Goal: Find specific page/section: Find specific page/section

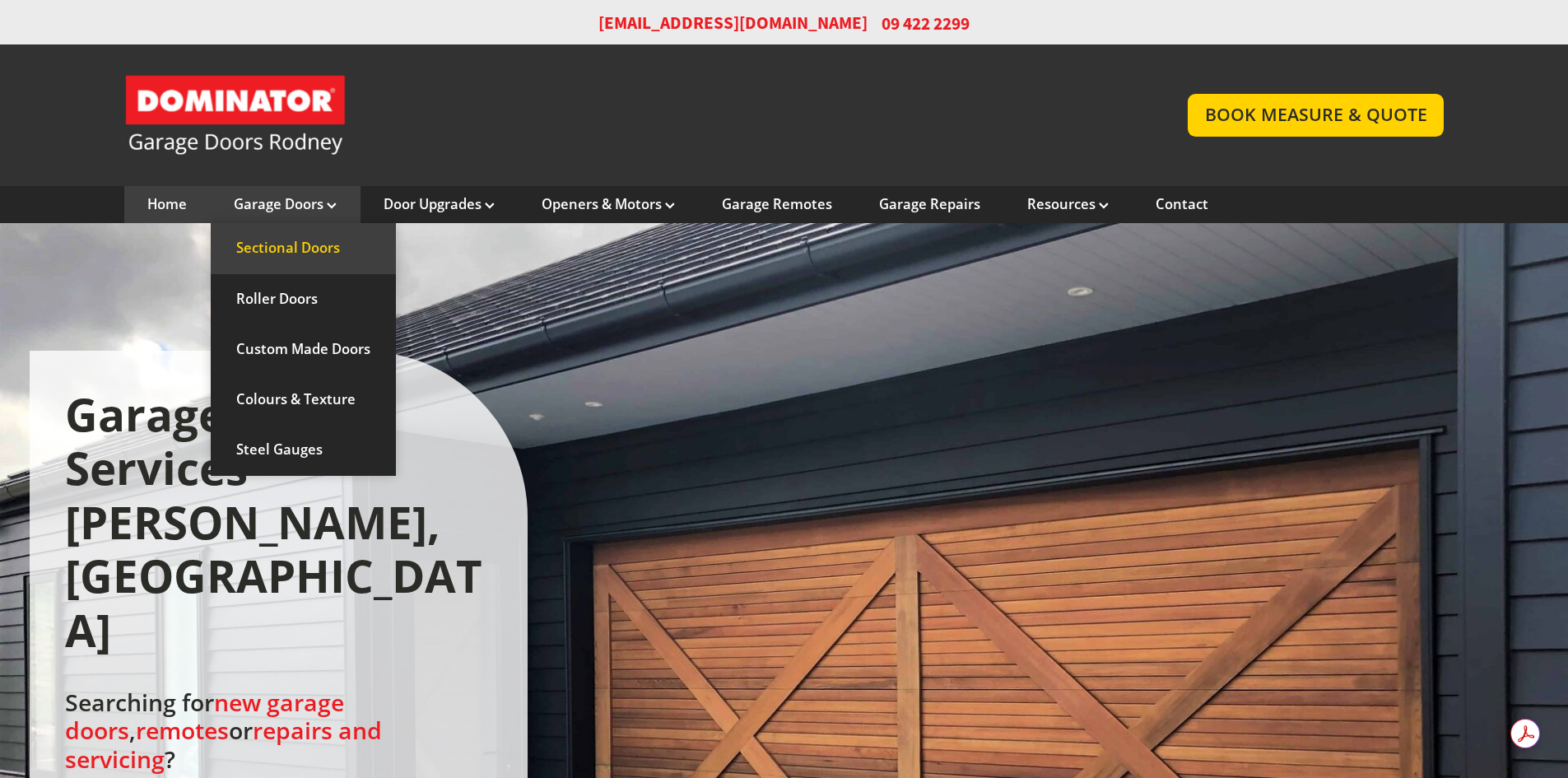
click at [316, 249] on link "Sectional Doors" at bounding box center [303, 248] width 185 height 50
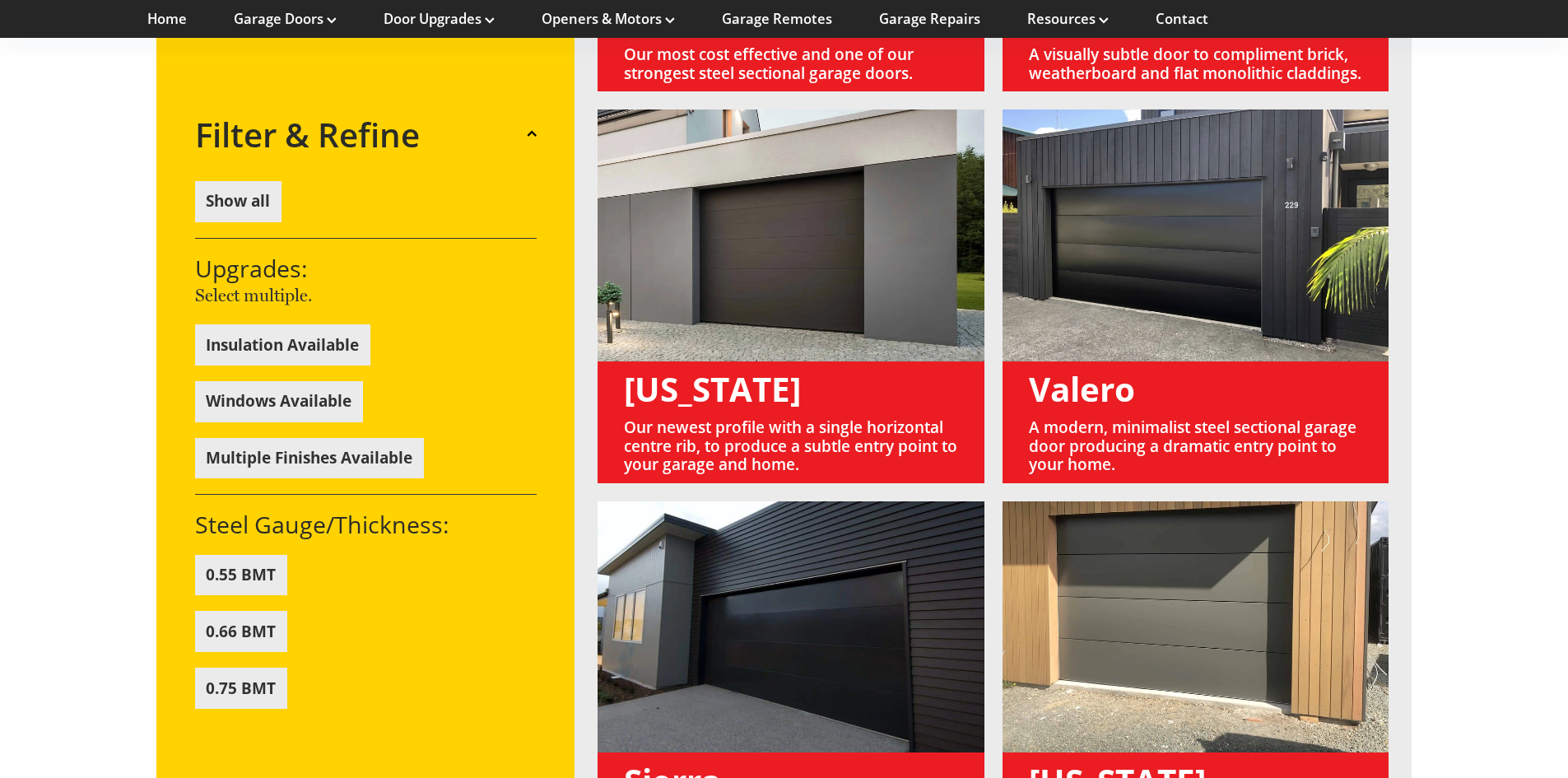
scroll to position [1399, 0]
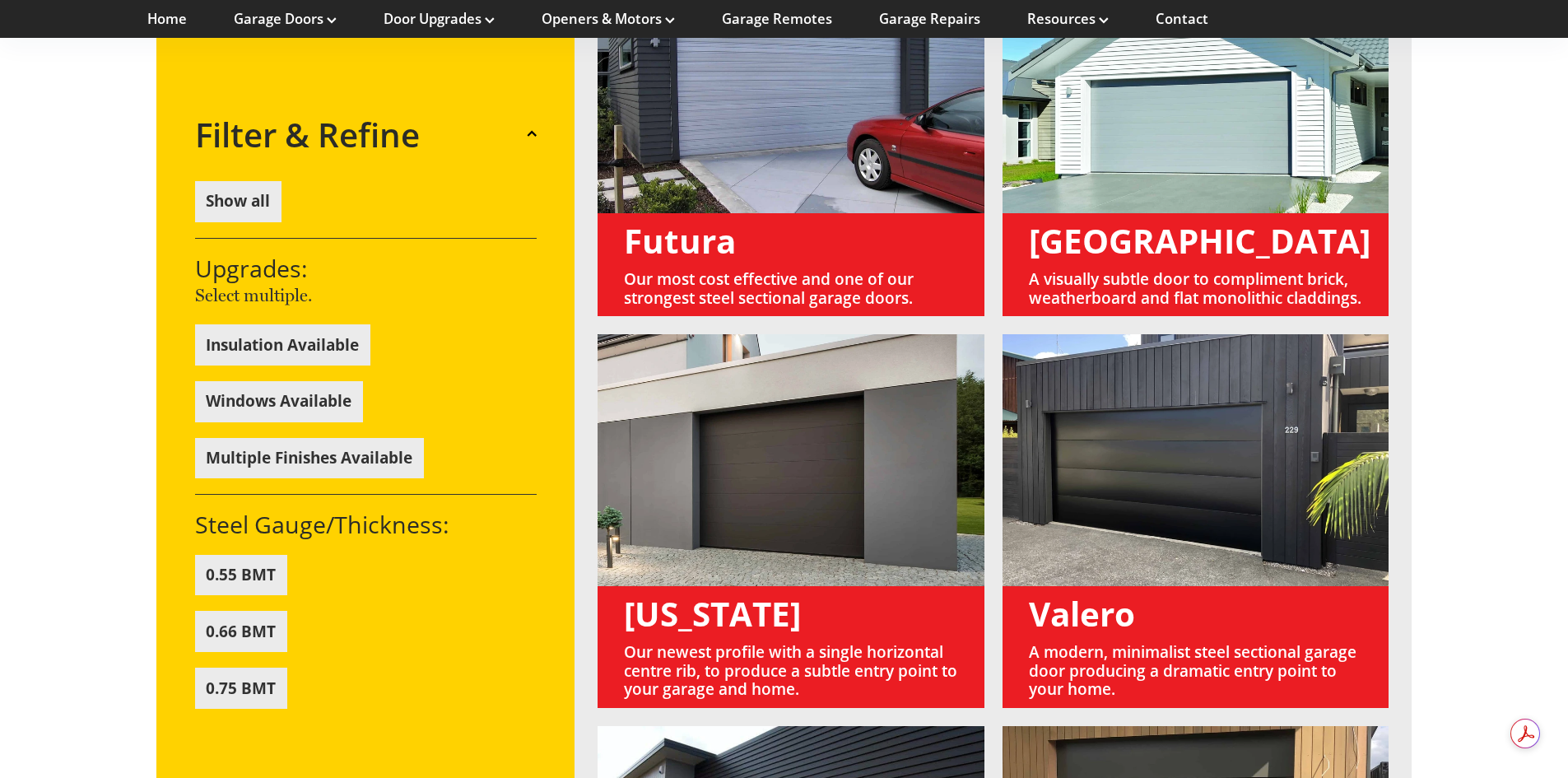
click at [1089, 605] on link at bounding box center [1196, 520] width 387 height 373
click at [1110, 574] on link at bounding box center [1196, 520] width 387 height 373
click at [1168, 449] on link at bounding box center [1196, 520] width 387 height 373
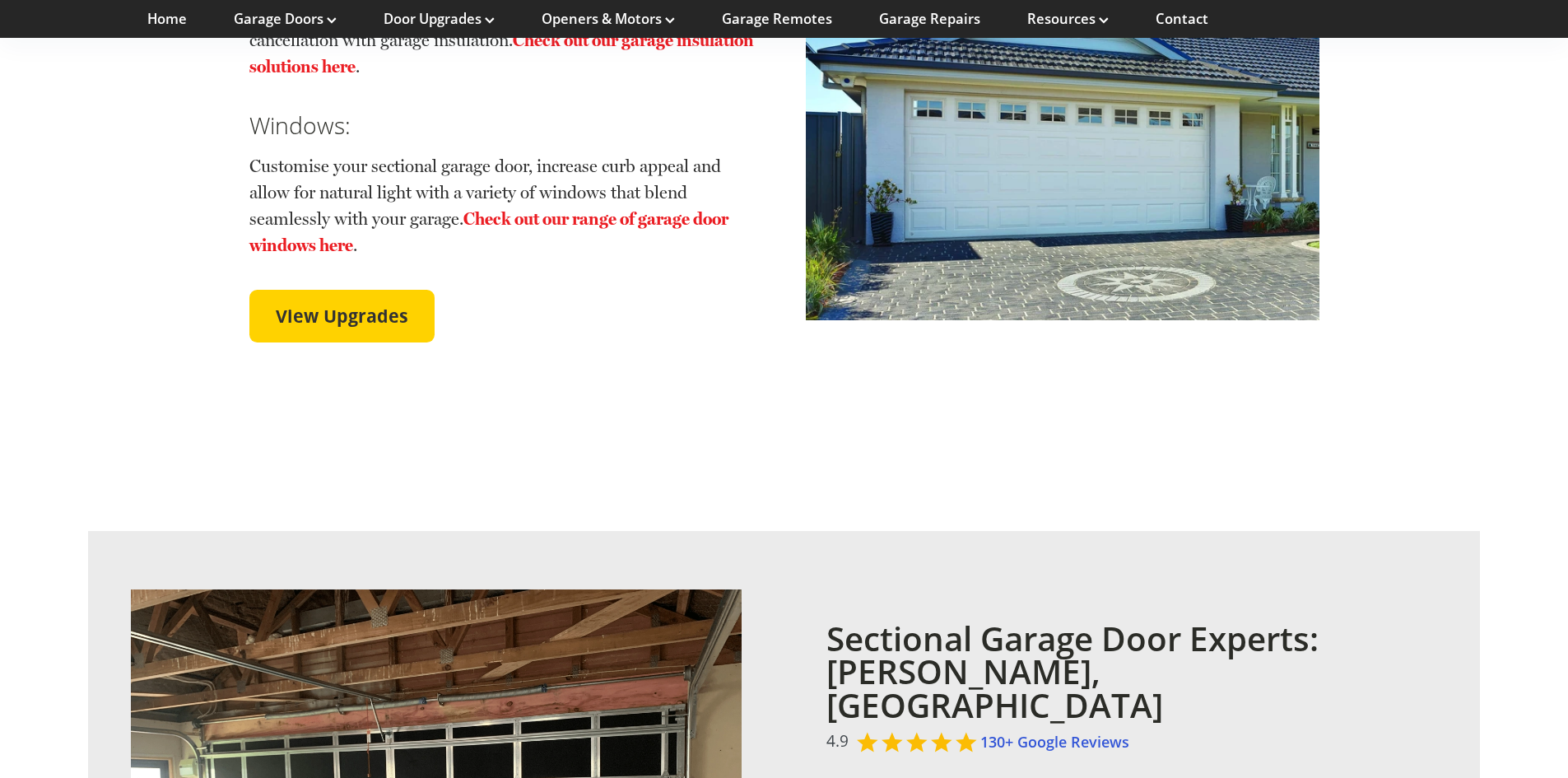
scroll to position [4117, 0]
